Goal: Information Seeking & Learning: Check status

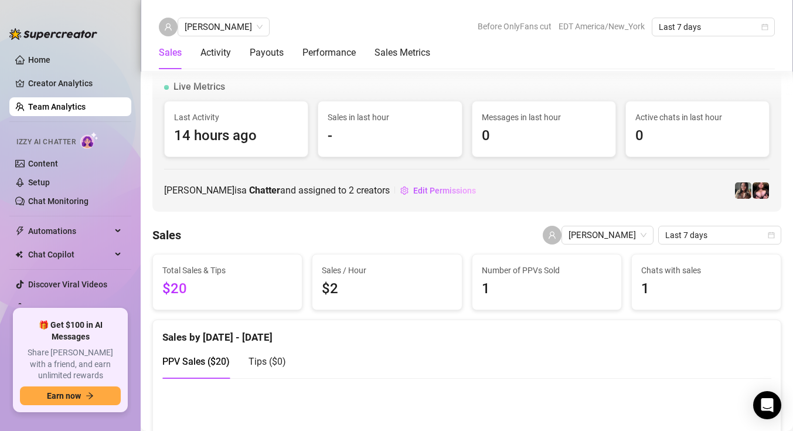
scroll to position [813, 0]
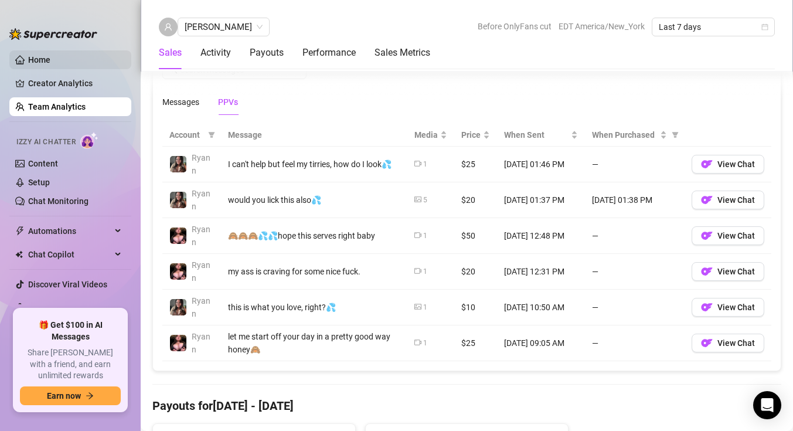
click at [50, 61] on link "Home" at bounding box center [39, 59] width 22 height 9
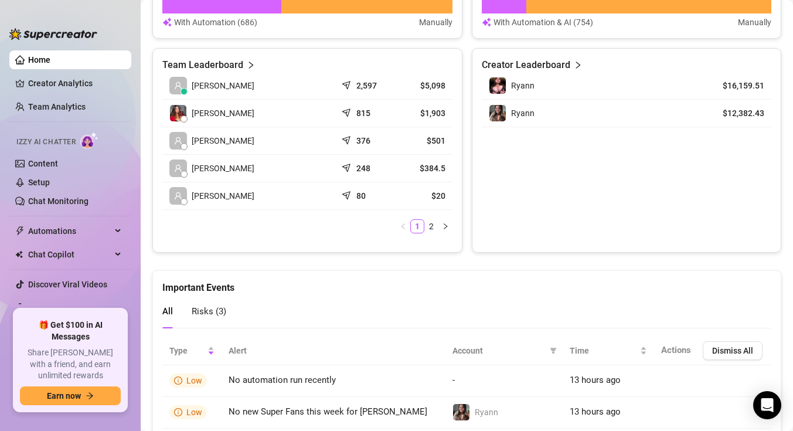
scroll to position [543, 0]
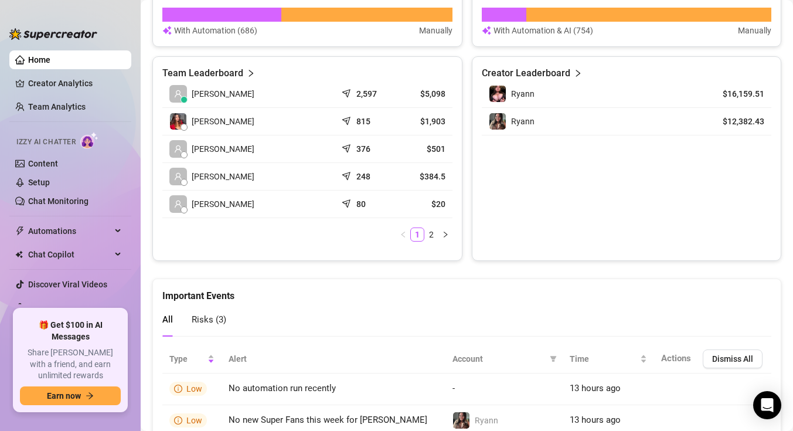
click at [443, 203] on article "$20" at bounding box center [423, 204] width 44 height 12
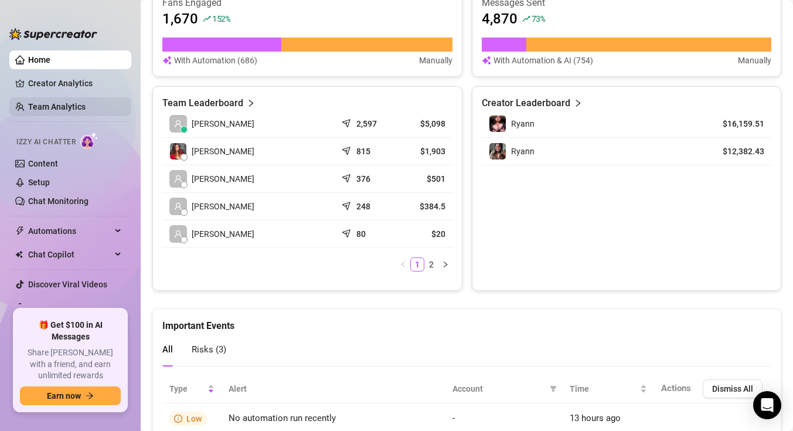
click at [86, 107] on link "Team Analytics" at bounding box center [56, 106] width 57 height 9
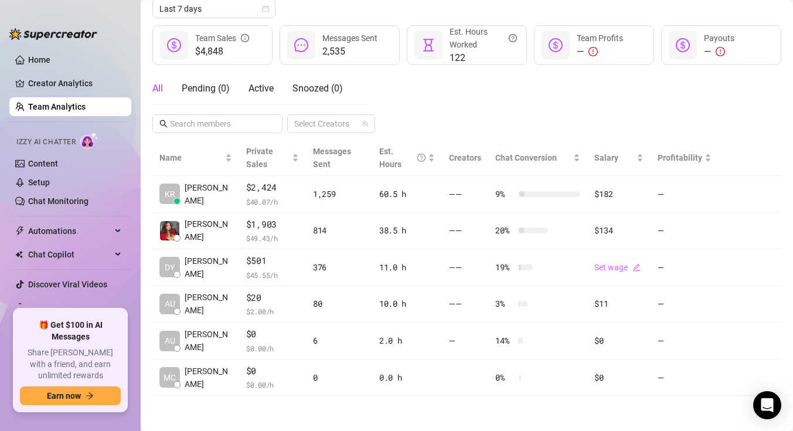
scroll to position [139, 0]
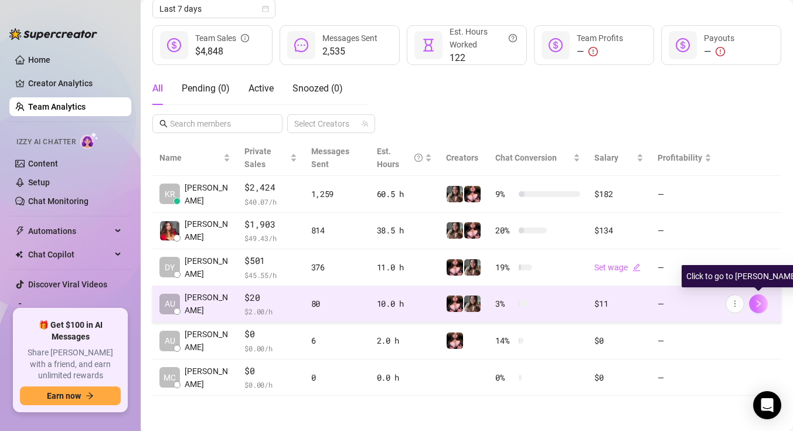
click at [754, 301] on icon "right" at bounding box center [758, 303] width 8 height 8
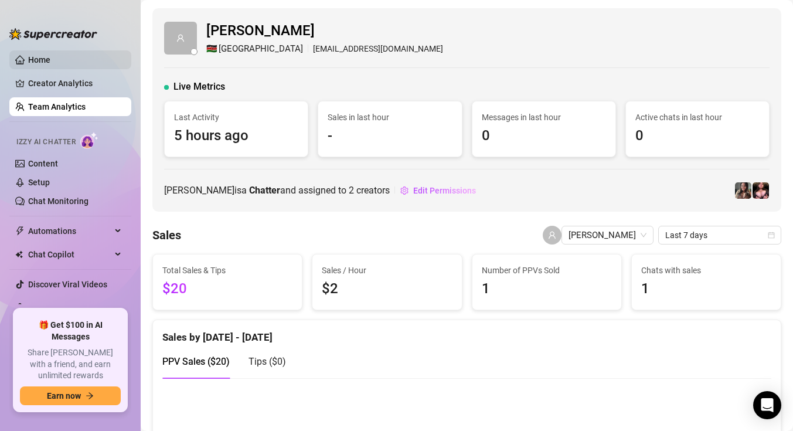
click at [50, 56] on link "Home" at bounding box center [39, 59] width 22 height 9
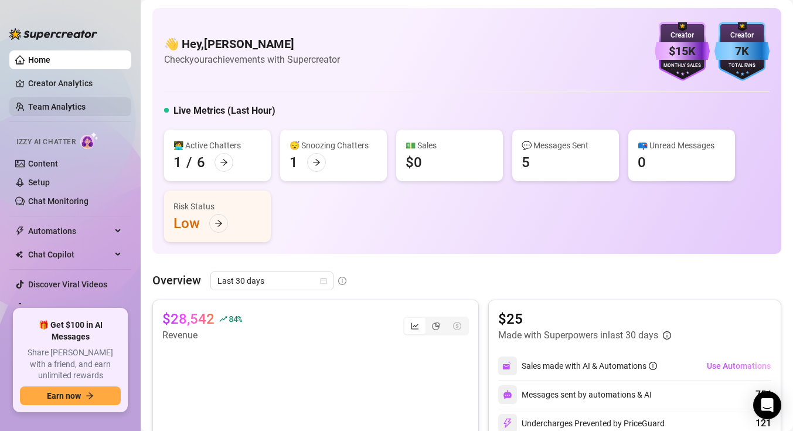
click at [81, 107] on link "Team Analytics" at bounding box center [56, 106] width 57 height 9
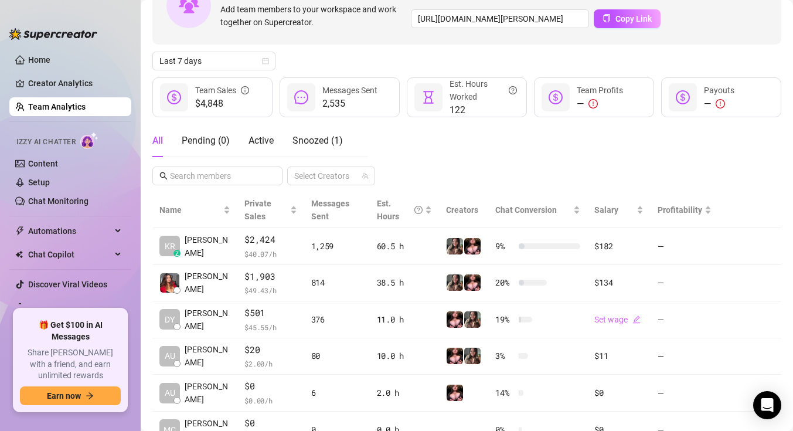
scroll to position [88, 0]
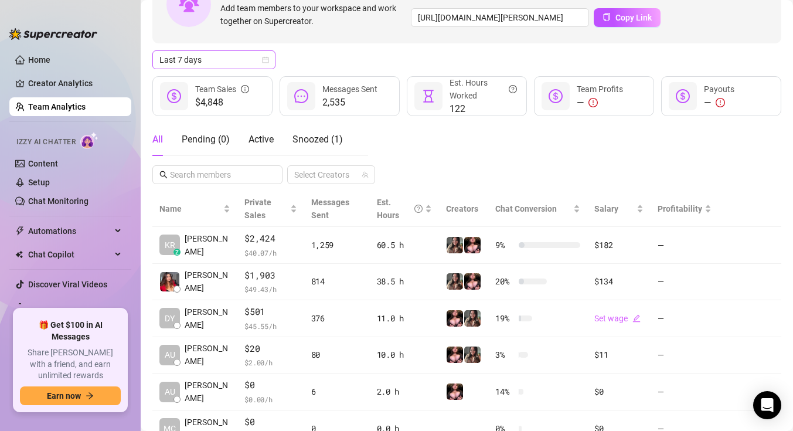
click at [242, 59] on span "Last 7 days" at bounding box center [213, 60] width 109 height 18
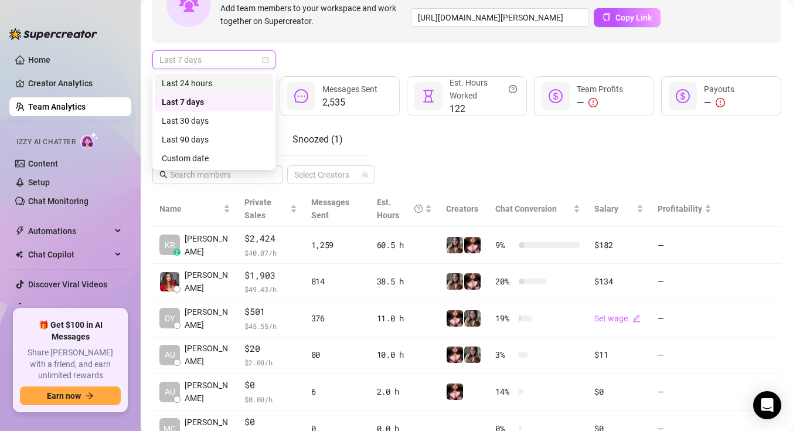
click at [249, 82] on div "Last 24 hours" at bounding box center [214, 83] width 104 height 13
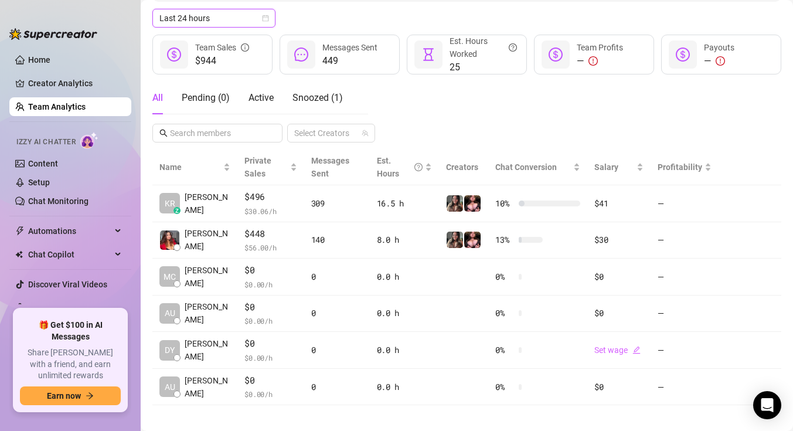
scroll to position [139, 0]
